Goal: Complete application form

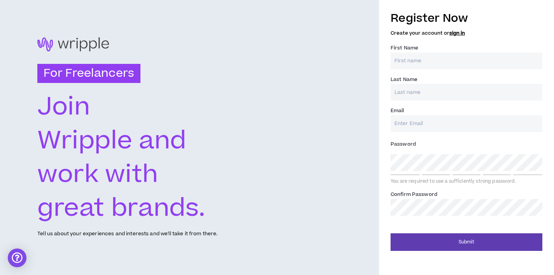
click at [414, 62] on input "First Name *" at bounding box center [466, 60] width 152 height 17
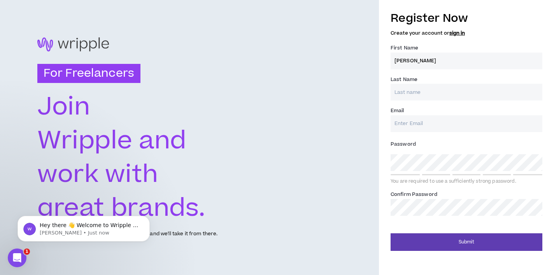
type input "[PERSON_NAME]"
type input "L"
click at [401, 96] on input "L" at bounding box center [466, 92] width 152 height 17
type input "[PERSON_NAME]"
click at [399, 127] on input "Email *" at bounding box center [466, 123] width 152 height 17
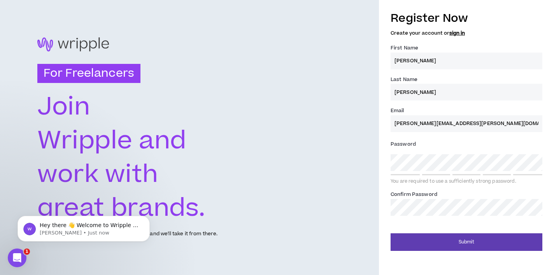
type input "[PERSON_NAME][EMAIL_ADDRESS][PERSON_NAME][DOMAIN_NAME]"
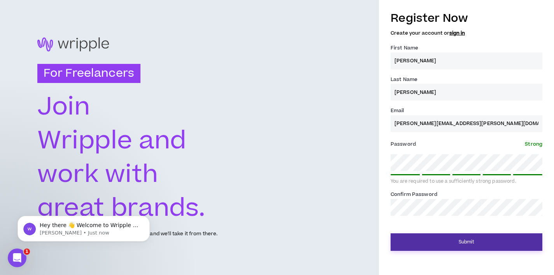
click at [459, 240] on button "Submit" at bounding box center [466, 241] width 152 height 17
